Goal: Task Accomplishment & Management: Manage account settings

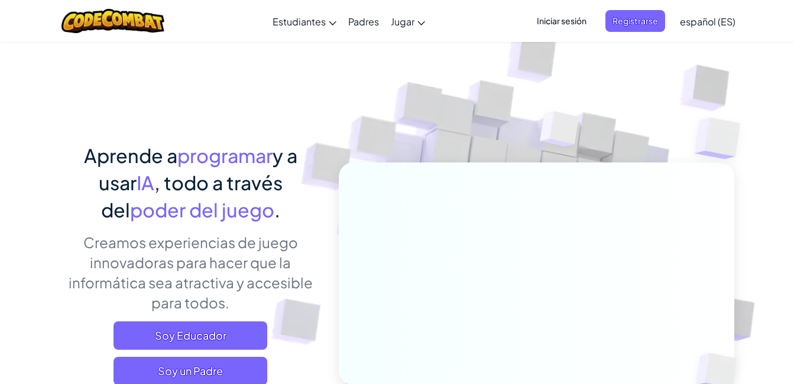
click at [571, 17] on span "Iniciar sesión" at bounding box center [562, 21] width 64 height 22
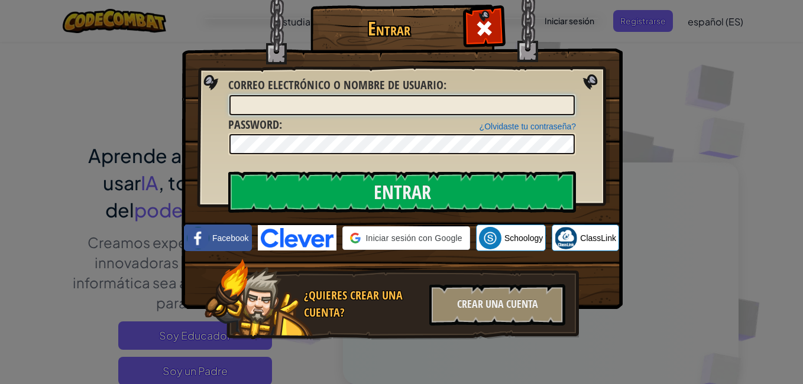
click at [427, 109] on input "Correo electrónico o nombre de usuario :" at bounding box center [401, 105] width 345 height 20
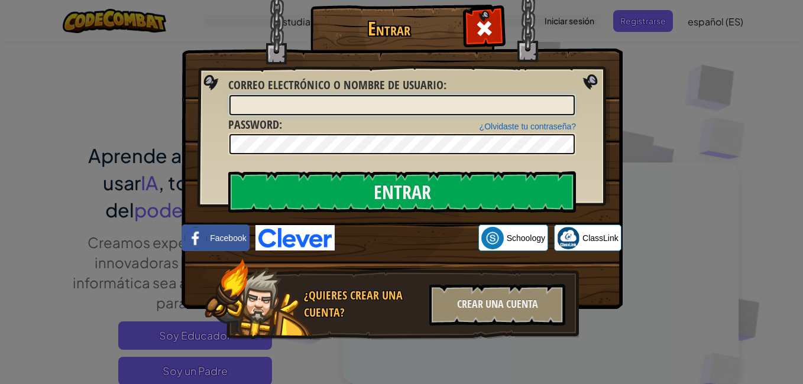
type input "[EMAIL_ADDRESS][DOMAIN_NAME]"
click at [394, 105] on input "[EMAIL_ADDRESS][DOMAIN_NAME]" at bounding box center [401, 105] width 345 height 20
drag, startPoint x: 394, startPoint y: 105, endPoint x: 160, endPoint y: 106, distance: 234.2
click at [160, 106] on div "Entrar Error desconocido. Correo electrónico o nombre de usuario : [EMAIL_ADDRE…" at bounding box center [401, 192] width 803 height 384
click at [228, 171] on input "Entrar" at bounding box center [402, 191] width 348 height 41
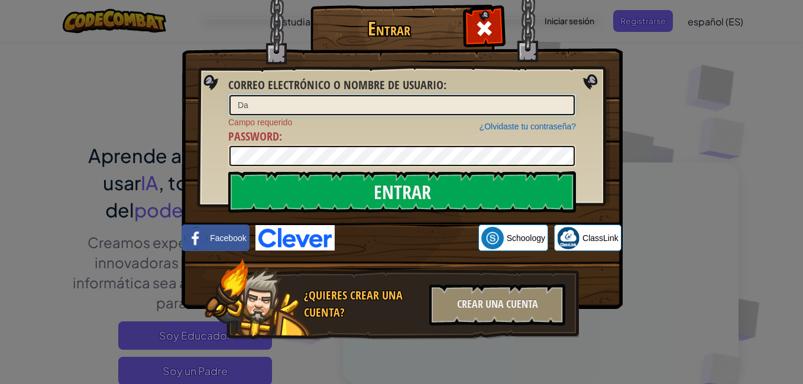
click at [292, 108] on input "Da" at bounding box center [401, 105] width 345 height 20
type input "DannielD"
click at [228, 171] on input "Entrar" at bounding box center [402, 191] width 348 height 41
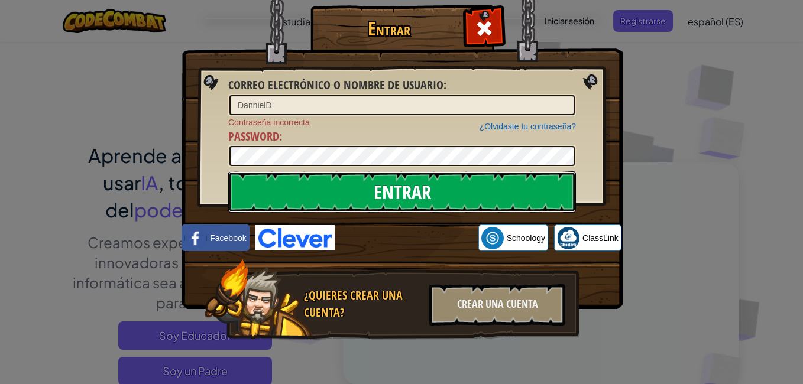
click at [335, 195] on input "Entrar" at bounding box center [402, 191] width 348 height 41
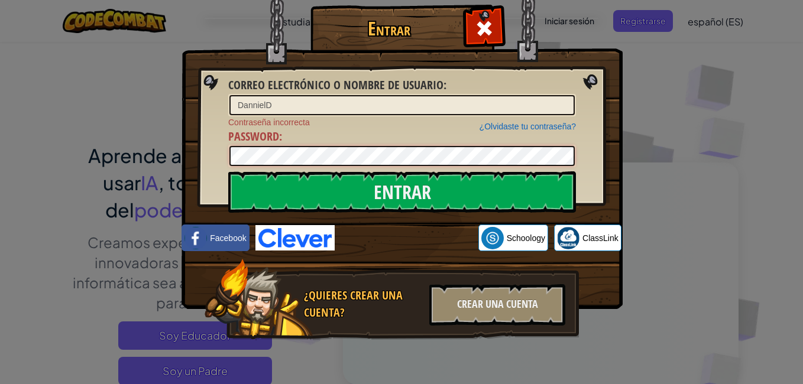
click at [205, 161] on div "Entrar Correo electrónico o nombre de usuario : [PERSON_NAME] ¿Olvidaste tu con…" at bounding box center [402, 190] width 394 height 344
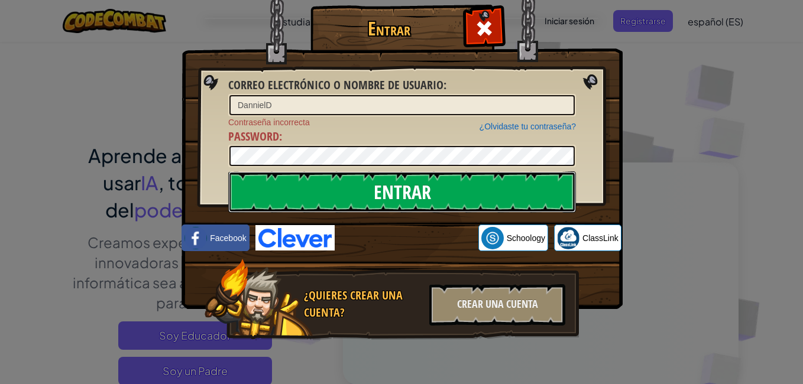
click at [474, 195] on input "Entrar" at bounding box center [402, 191] width 348 height 41
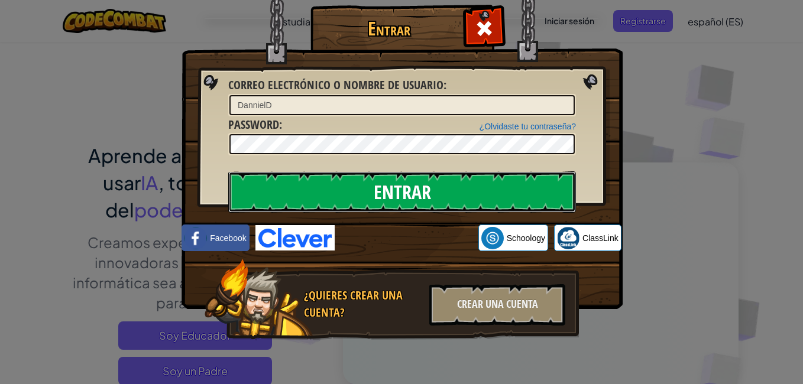
click at [420, 184] on input "Entrar" at bounding box center [402, 191] width 348 height 41
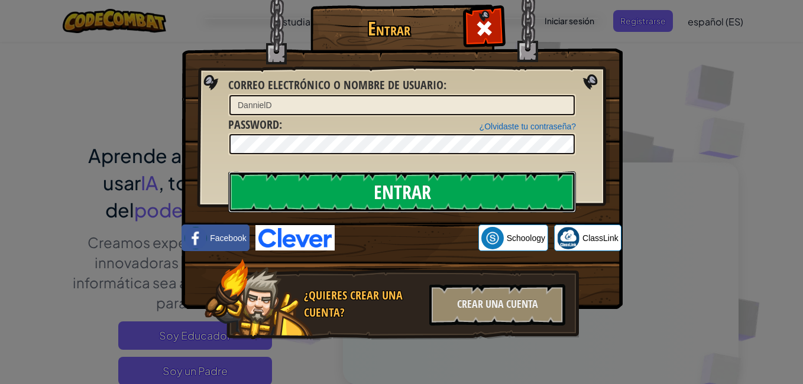
click at [420, 184] on input "Entrar" at bounding box center [402, 191] width 348 height 41
